Goal: Transaction & Acquisition: Download file/media

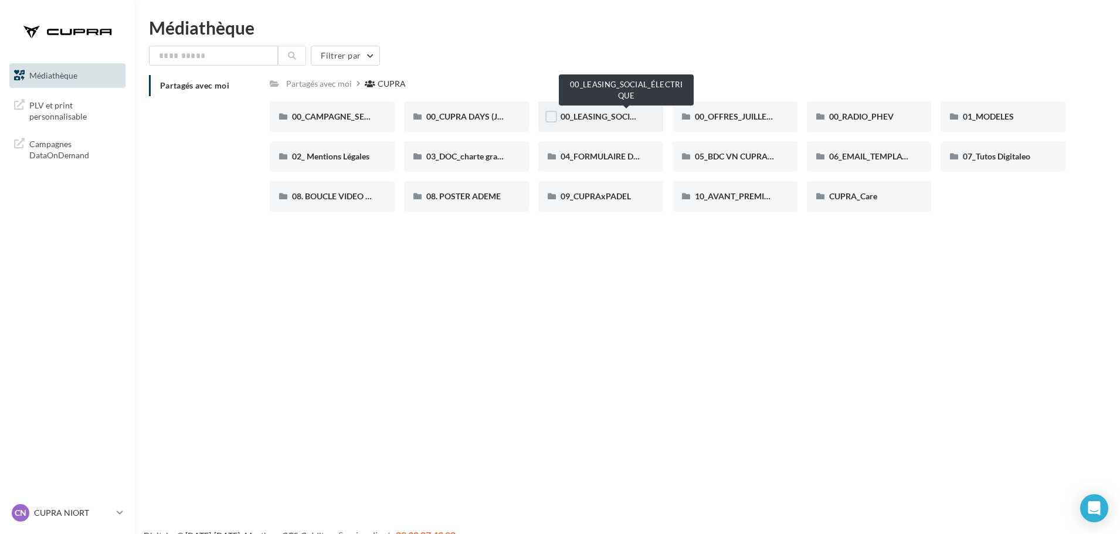
click at [600, 111] on span "00_LEASING_SOCIAL_ÉLECTRIQUE" at bounding box center [625, 116] width 131 height 10
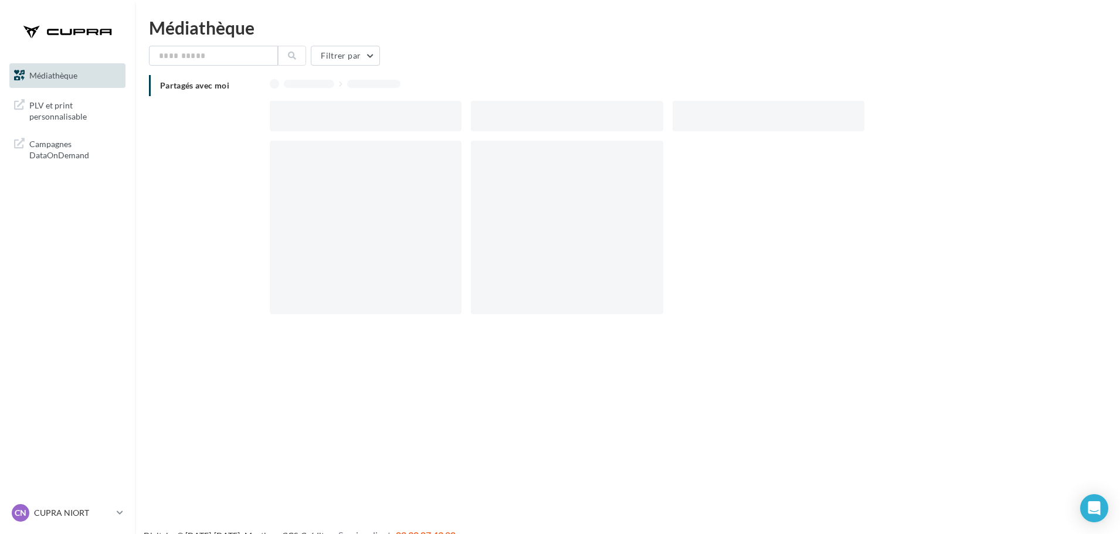
click at [600, 111] on div at bounding box center [567, 116] width 192 height 30
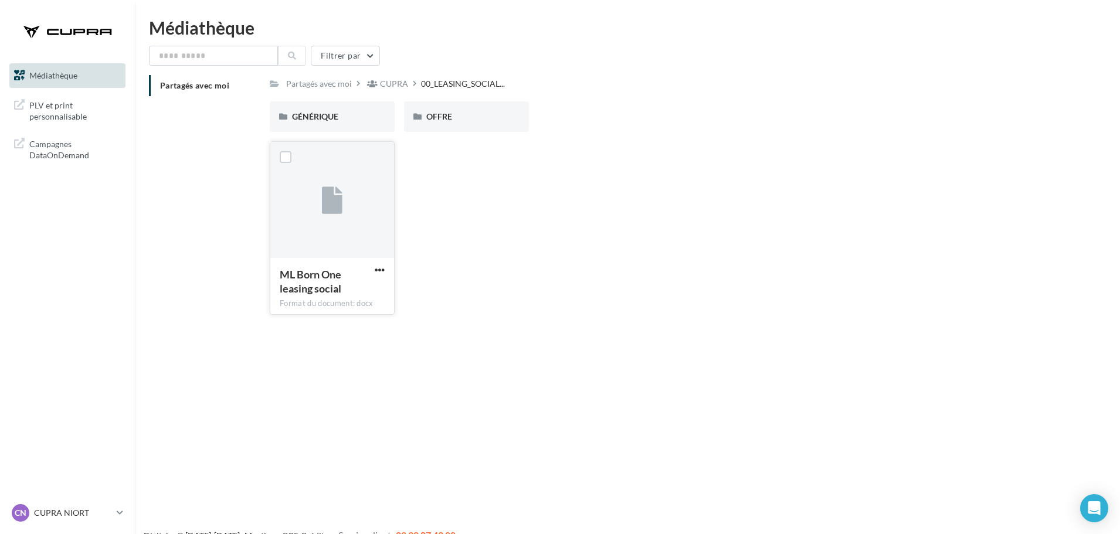
click at [362, 191] on div at bounding box center [332, 200] width 124 height 117
click at [394, 273] on div "ML Born One leasing social Format du document: docx ML Born One leasing social" at bounding box center [337, 228] width 134 height 174
click at [383, 268] on span "button" at bounding box center [380, 270] width 10 height 10
click at [377, 291] on button "Télécharger" at bounding box center [328, 293] width 117 height 30
click at [349, 121] on div "GÉNÉRIQUE" at bounding box center [332, 117] width 80 height 12
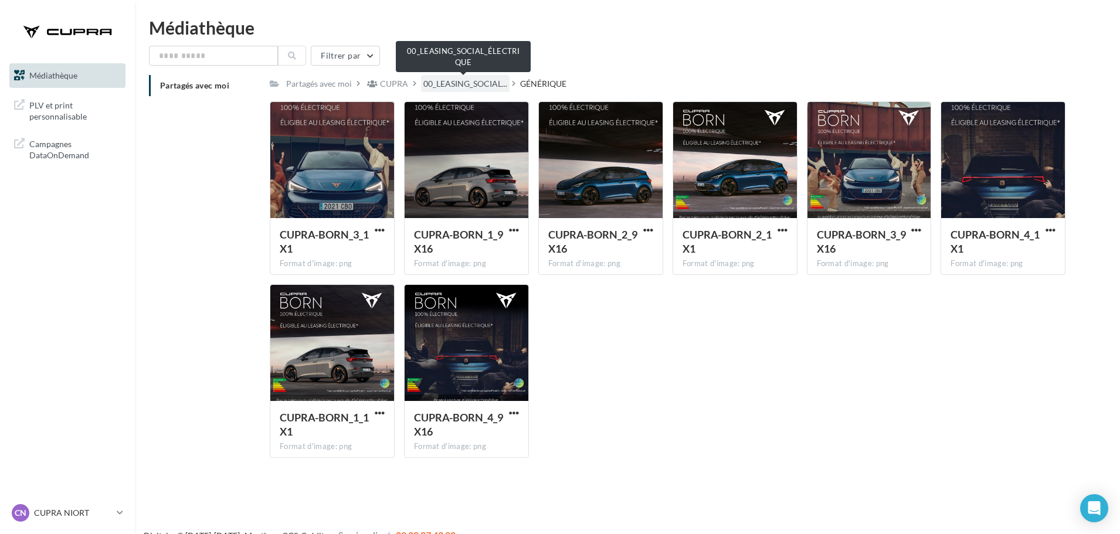
click at [488, 88] on span "00_LEASING_SOCIAL..." at bounding box center [465, 84] width 84 height 12
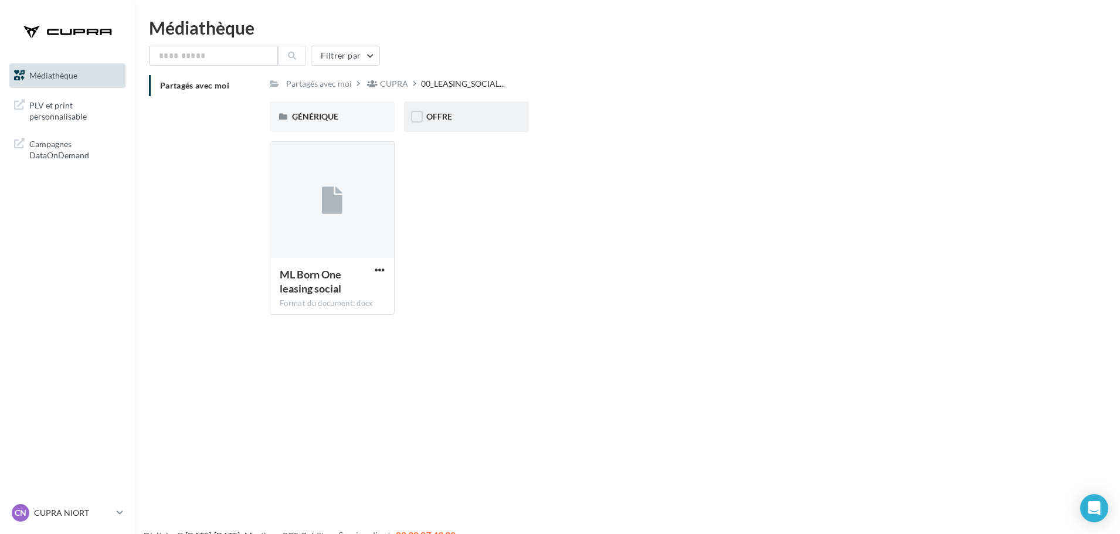
click at [473, 124] on div "OFFRE" at bounding box center [466, 116] width 125 height 30
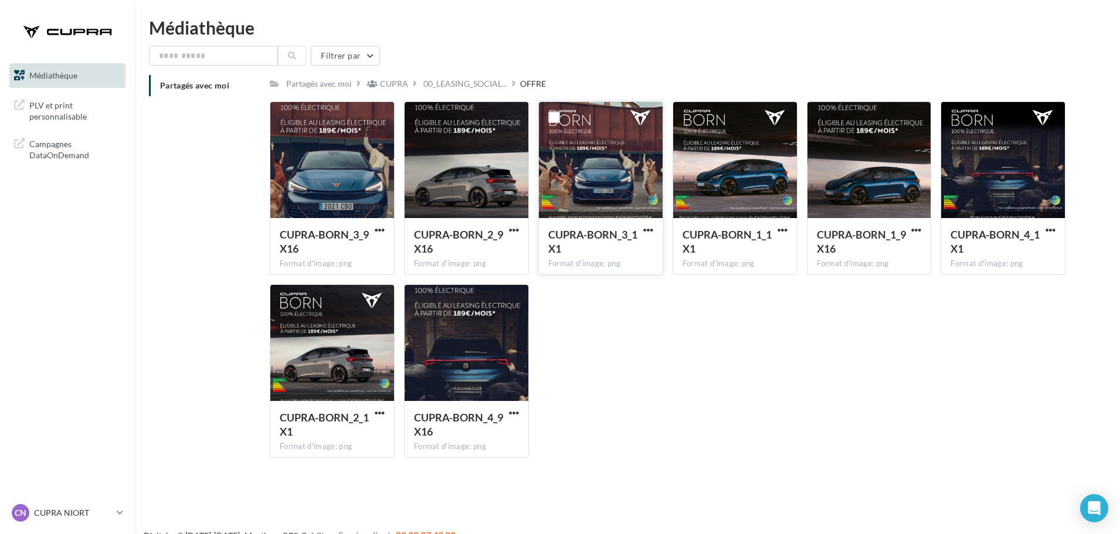
click at [604, 207] on div at bounding box center [601, 160] width 124 height 117
click at [594, 165] on div at bounding box center [601, 160] width 124 height 117
click at [645, 230] on span "button" at bounding box center [648, 230] width 10 height 10
click at [649, 254] on button "Télécharger" at bounding box center [596, 253] width 117 height 30
